Goal: Information Seeking & Learning: Learn about a topic

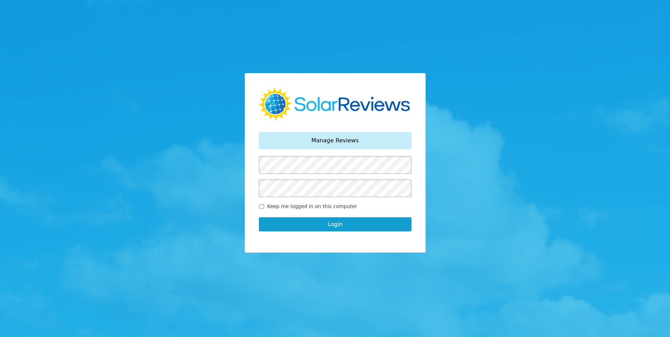
click at [315, 229] on button "Login" at bounding box center [335, 224] width 153 height 14
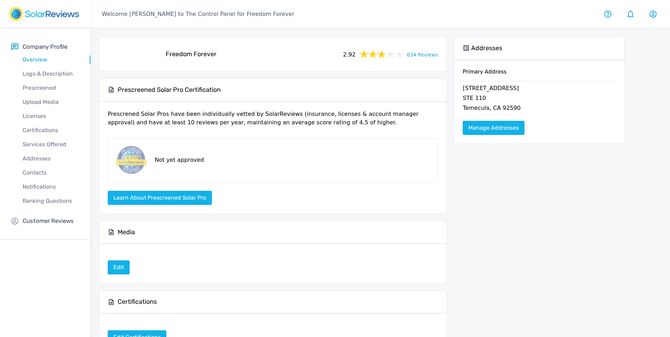
click at [426, 54] on link "634 Reviews" at bounding box center [422, 54] width 31 height 9
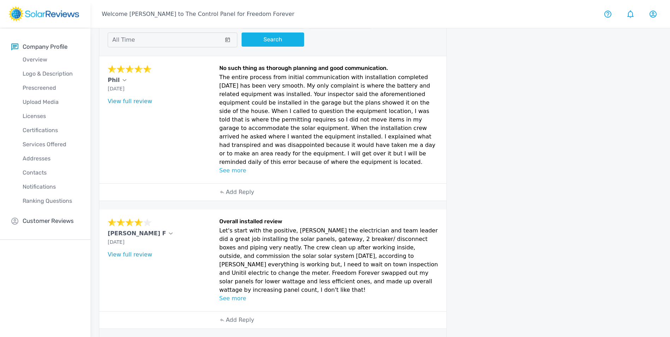
scroll to position [71, 0]
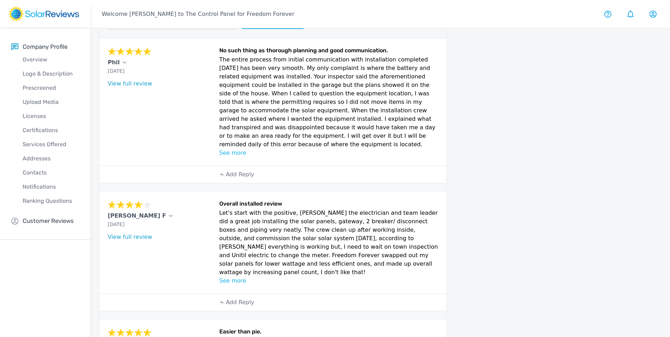
click at [244, 149] on p "See more" at bounding box center [328, 153] width 219 height 8
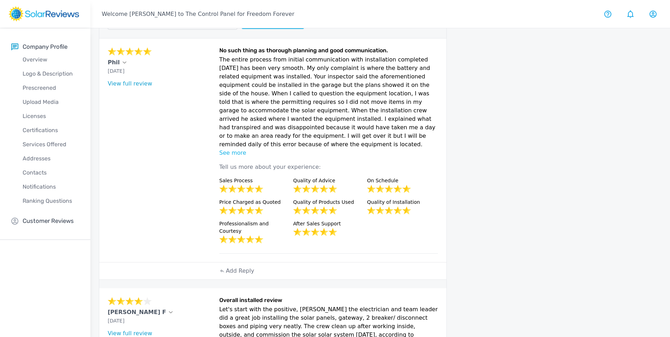
drag, startPoint x: 340, startPoint y: 138, endPoint x: 218, endPoint y: 46, distance: 153.3
click at [218, 46] on div "Phil [DATE] What type of installation was this? no answer What year was your sy…" at bounding box center [272, 150] width 347 height 224
copy div "No such thing as thorough planning and good communication. The entire process f…"
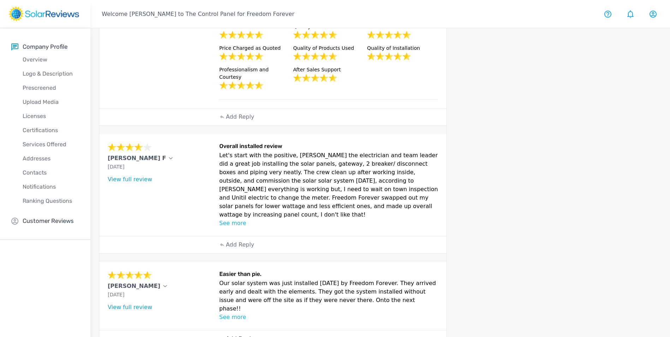
scroll to position [247, 0]
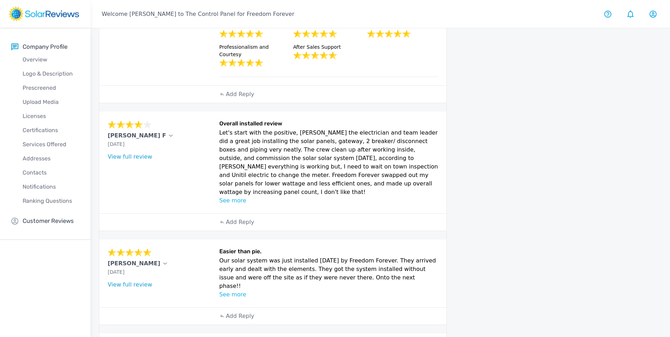
click at [238, 170] on p "Let's start with the positive, [PERSON_NAME] the electrician and team leader di…" at bounding box center [328, 163] width 219 height 68
click at [237, 196] on p "See more" at bounding box center [328, 200] width 219 height 8
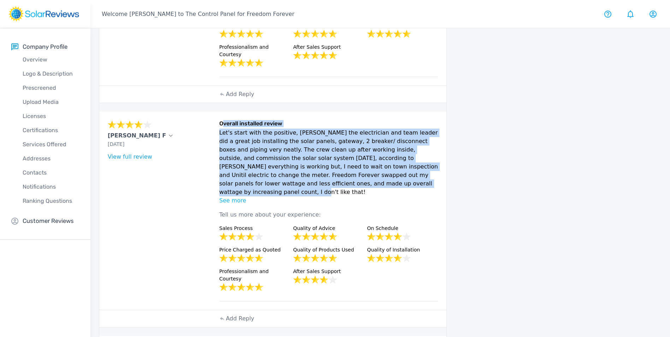
drag, startPoint x: 296, startPoint y: 167, endPoint x: 220, endPoint y: 105, distance: 97.9
click at [220, 120] on div "Overall installed review Let's start with the positive, [PERSON_NAME] the elect…" at bounding box center [328, 210] width 219 height 181
copy div "Overall installed review Let's start with the positive, [PERSON_NAME] the elect…"
